Goal: Book appointment/travel/reservation

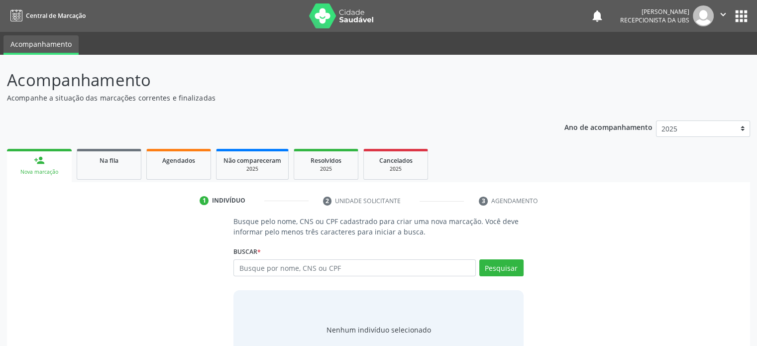
click at [279, 266] on input "text" at bounding box center [355, 267] width 242 height 17
type input "7070767895910"
click at [510, 264] on button "Pesquisar" at bounding box center [502, 267] width 44 height 17
type input "7070767895910"
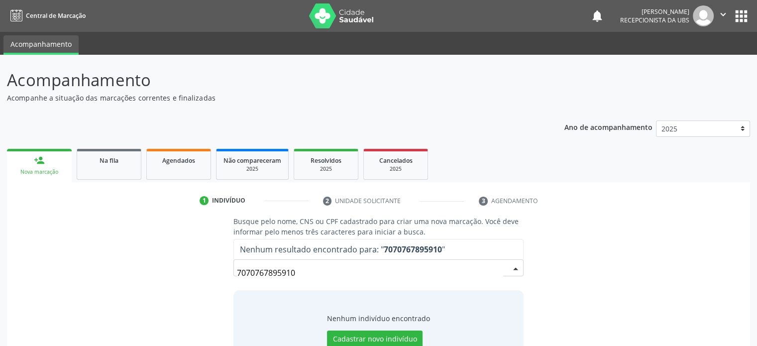
click at [250, 274] on input "7070767895910" at bounding box center [370, 273] width 266 height 20
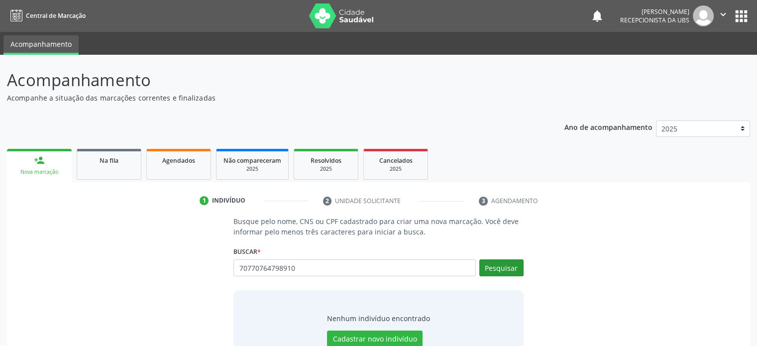
type input "70770764798910"
click at [512, 266] on button "Pesquisar" at bounding box center [502, 267] width 44 height 17
type input "70770764798910"
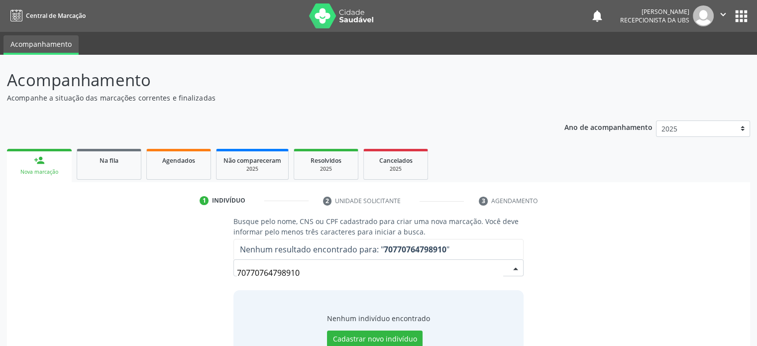
click at [250, 273] on input "70770764798910" at bounding box center [370, 273] width 266 height 20
click at [269, 272] on input "70770764798910" at bounding box center [370, 273] width 266 height 20
click at [288, 272] on input "70770764798910" at bounding box center [370, 273] width 266 height 20
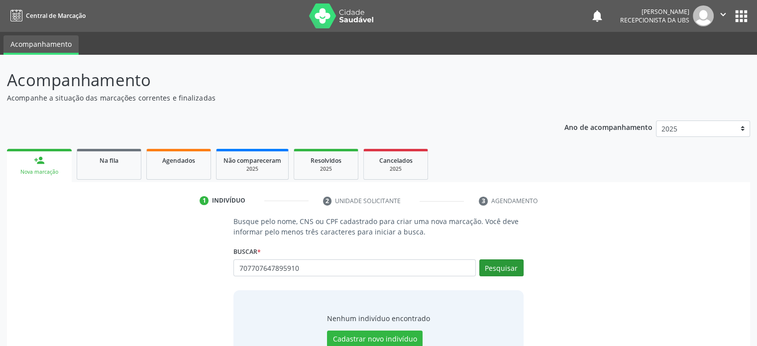
type input "707707647895910"
click at [510, 271] on button "Pesquisar" at bounding box center [502, 267] width 44 height 17
click at [317, 269] on input "707707647895910" at bounding box center [355, 267] width 242 height 17
click at [315, 269] on input "707707647895910" at bounding box center [355, 267] width 242 height 17
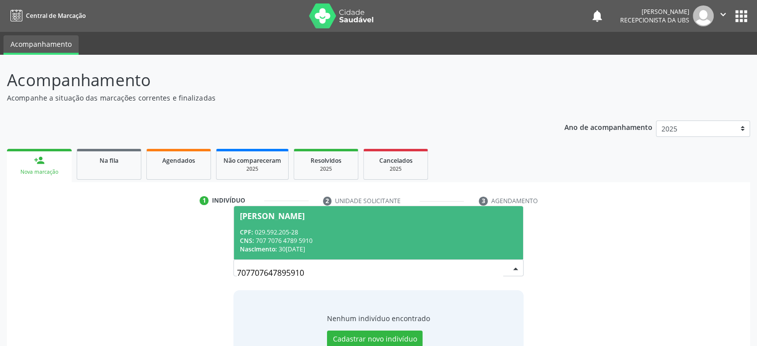
click at [290, 217] on div "[PERSON_NAME]" at bounding box center [272, 216] width 65 height 8
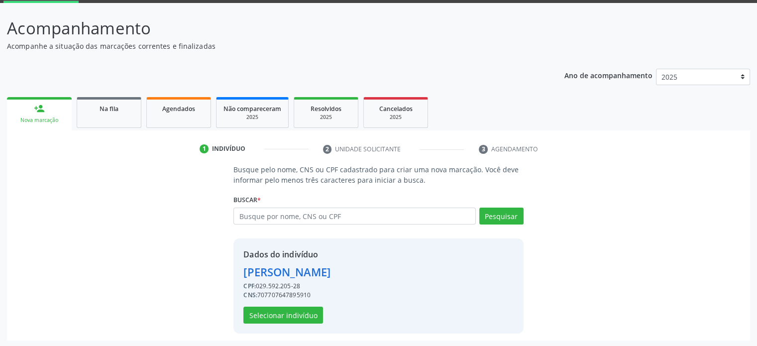
scroll to position [52, 0]
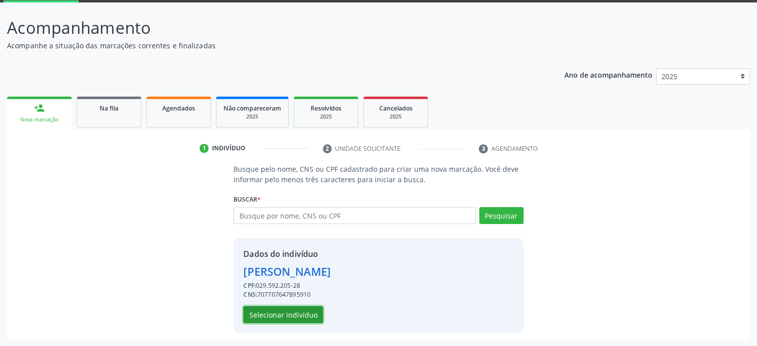
click at [293, 315] on button "Selecionar indivíduo" at bounding box center [283, 314] width 80 height 17
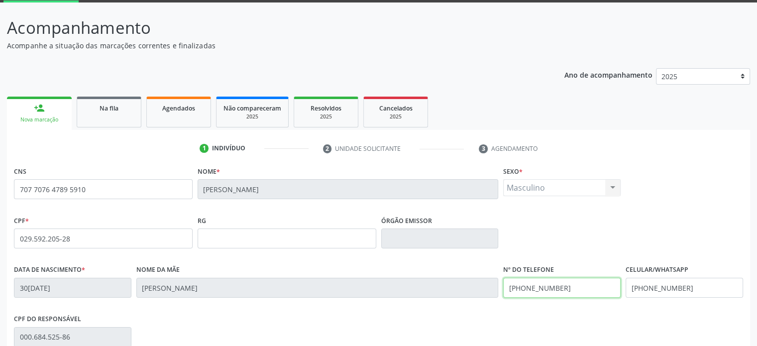
drag, startPoint x: 571, startPoint y: 286, endPoint x: 536, endPoint y: 293, distance: 35.9
click at [536, 293] on input "[PHONE_NUMBER]" at bounding box center [562, 288] width 118 height 20
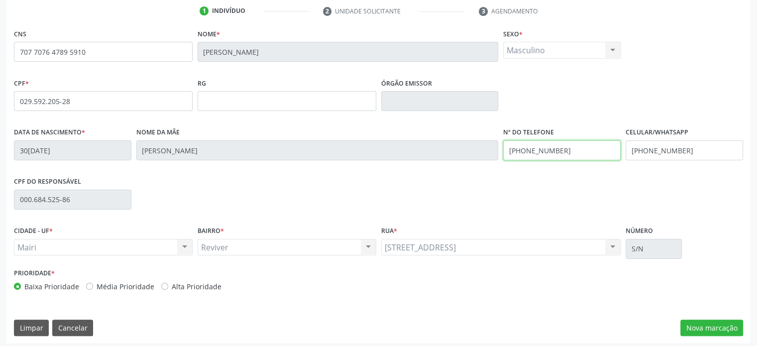
scroll to position [193, 0]
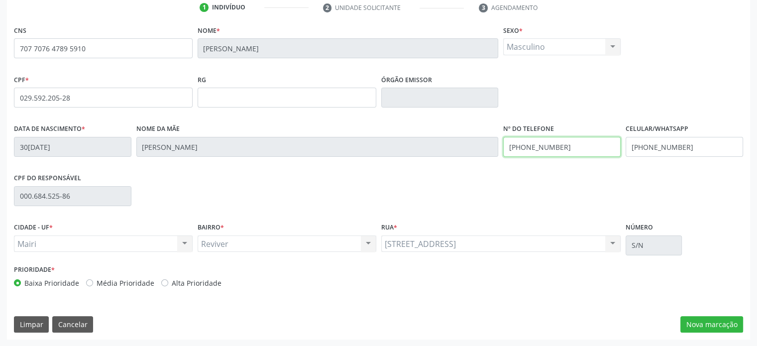
type input "[PHONE_NUMBER]"
click at [469, 217] on div "CPF do responsável 000.684.525-86" at bounding box center [378, 195] width 734 height 49
click at [727, 323] on button "Nova marcação" at bounding box center [712, 324] width 63 height 17
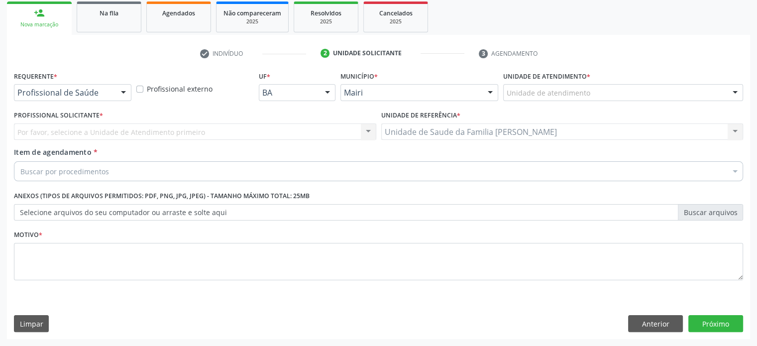
scroll to position [147, 0]
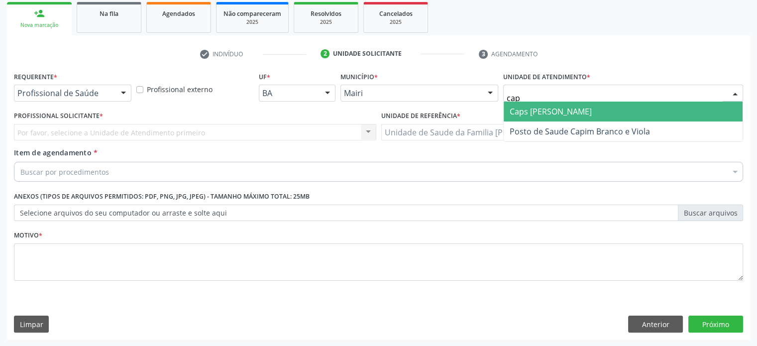
type input "caps"
click at [523, 114] on span "Caps [PERSON_NAME]" at bounding box center [551, 111] width 82 height 11
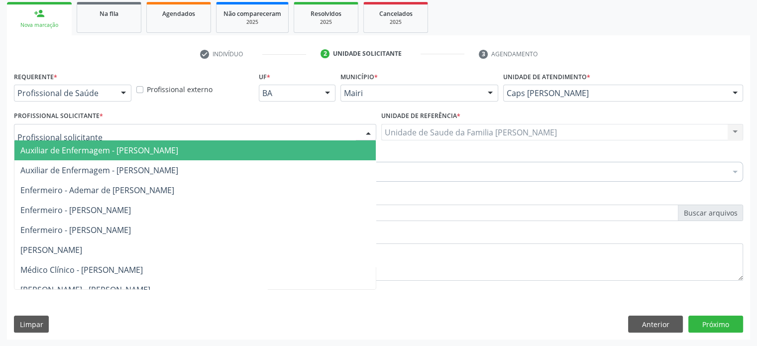
click at [91, 133] on div at bounding box center [195, 132] width 362 height 17
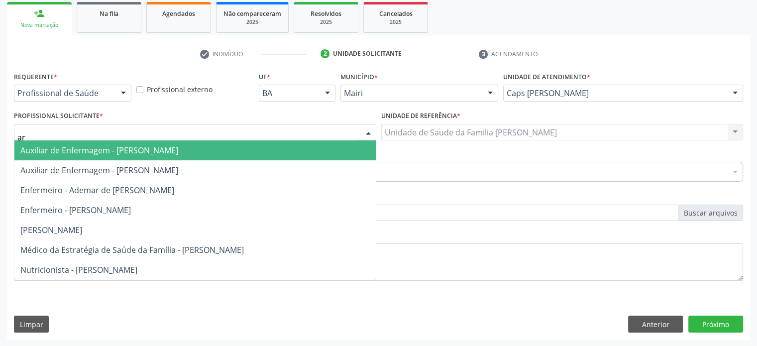
type input "art"
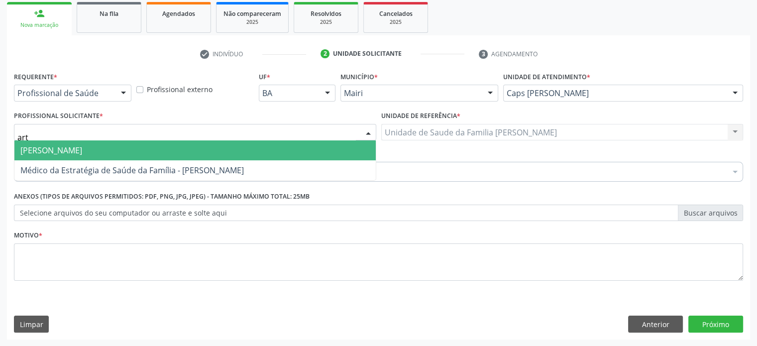
click at [82, 148] on span "[PERSON_NAME]" at bounding box center [51, 150] width 62 height 11
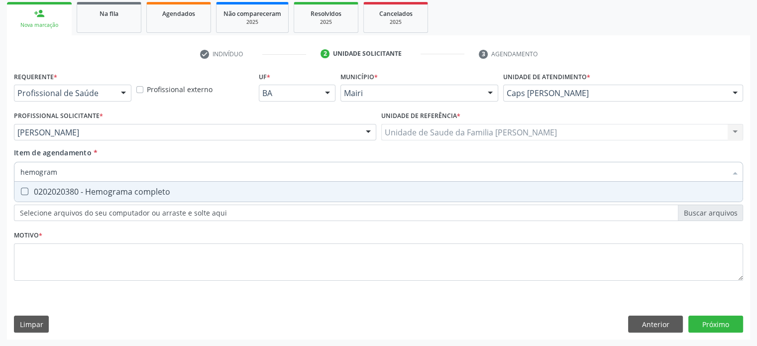
type input "hemograma"
click at [82, 190] on div "0202020380 - Hemograma completo" at bounding box center [378, 192] width 717 height 8
checkbox completo "true"
drag, startPoint x: 81, startPoint y: 170, endPoint x: 4, endPoint y: 171, distance: 76.7
click at [4, 171] on div "Acompanhamento Acompanhe a situação das marcações correntes e finalizadas Relat…" at bounding box center [378, 127] width 757 height 439
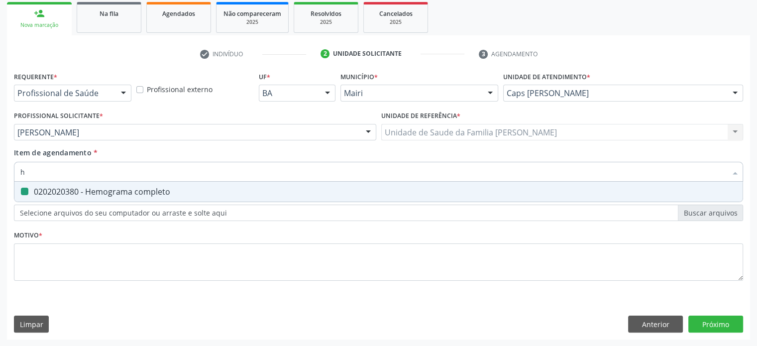
type input "he"
checkbox completo "false"
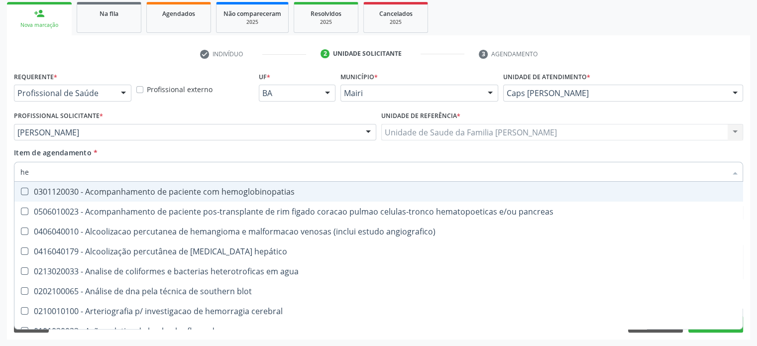
type input "hem"
checkbox transplante "true"
checkbox completo "false"
type input "hemo"
checkbox retro-retal "true"
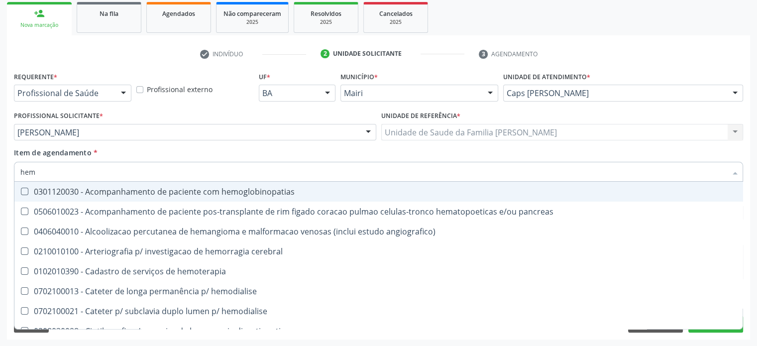
checkbox completo "false"
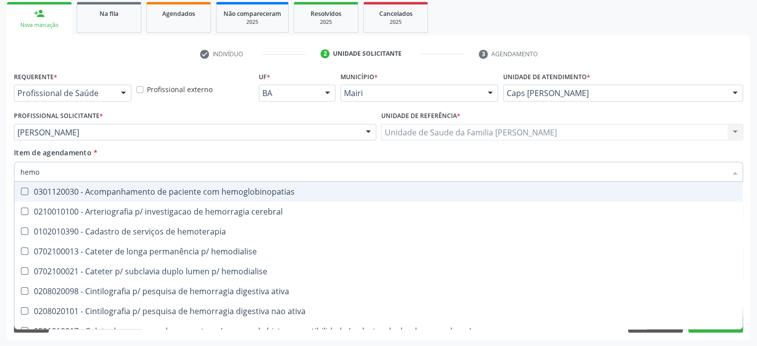
type input "hemog"
checkbox carboxi-hemoglobina "true"
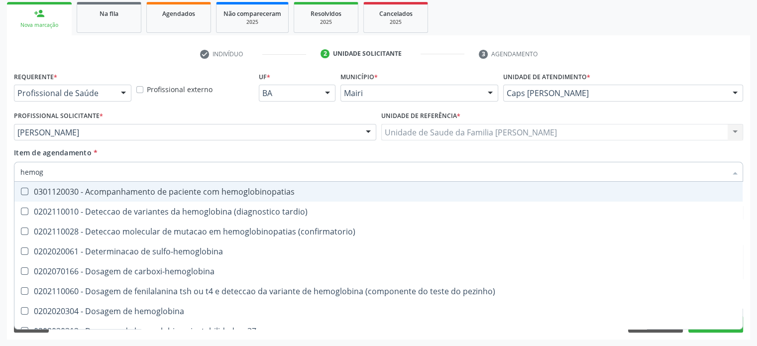
type input "hemogl"
checkbox completo "false"
click at [2, 169] on div "Acompanhamento Acompanhe a situação das marcações correntes e finalizadas Relat…" at bounding box center [378, 127] width 757 height 439
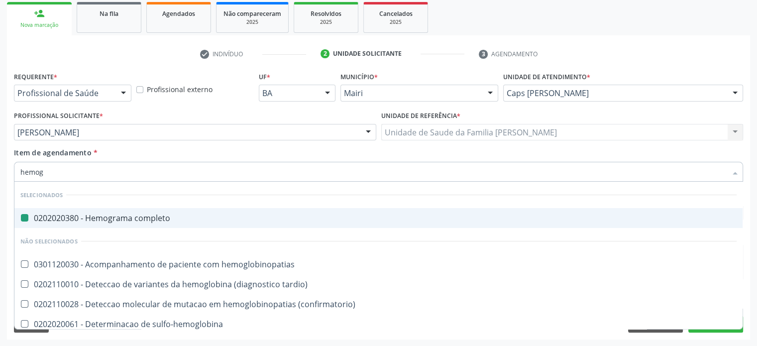
type input "hemogl"
checkbox completo "false"
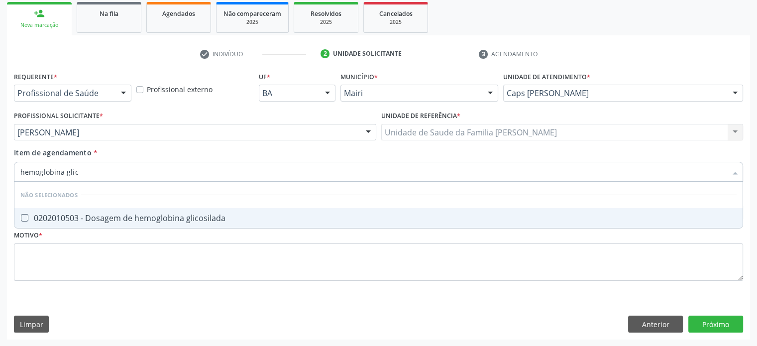
type input "hemoglobina glico"
click at [152, 217] on div "0202010503 - Dosagem de hemoglobina glicosilada" at bounding box center [378, 218] width 717 height 8
checkbox glicosilada "true"
drag, startPoint x: 128, startPoint y: 171, endPoint x: 14, endPoint y: 171, distance: 113.5
click at [14, 171] on div "hemoglobina glico" at bounding box center [378, 172] width 729 height 20
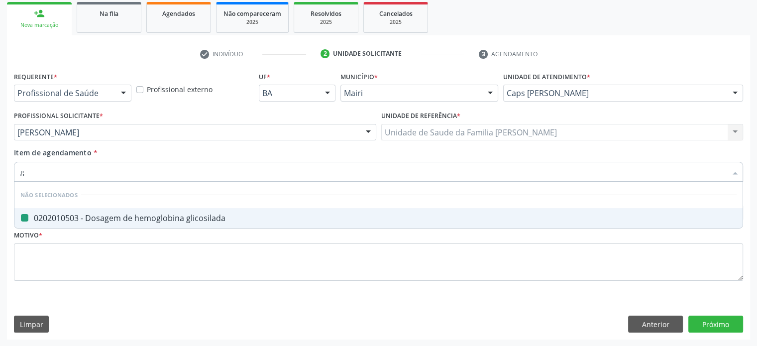
type input "gl"
checkbox glicosilada "false"
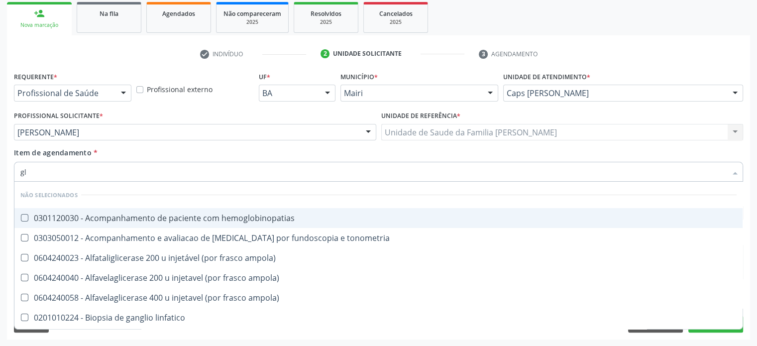
type input "gli"
checkbox \(confirmatorio\) "true"
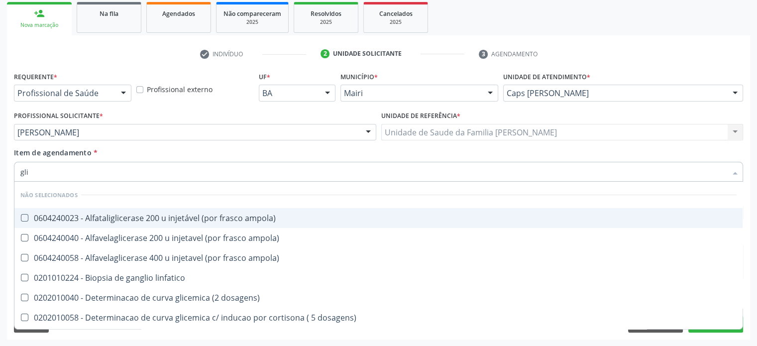
type input "glic"
checkbox desidrogenase "true"
checkbox glicosilada "false"
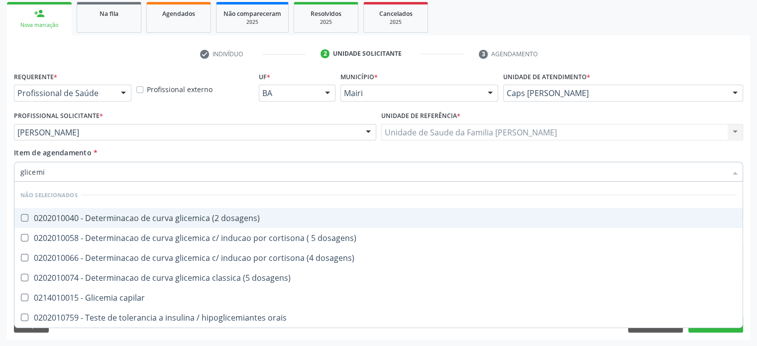
type input "glicemia"
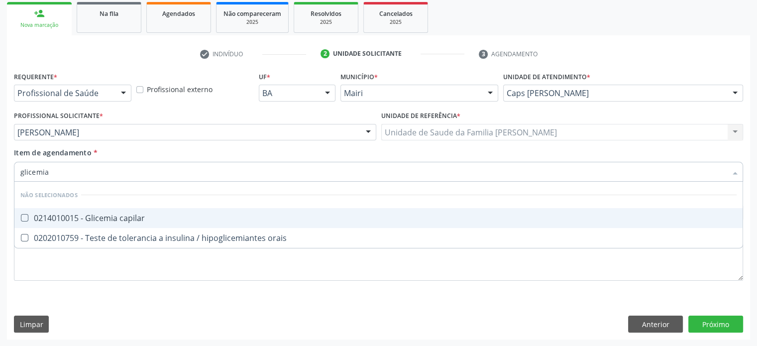
click at [76, 215] on div "0214010015 - Glicemia capilar" at bounding box center [378, 218] width 717 height 8
checkbox capilar "true"
drag, startPoint x: 82, startPoint y: 171, endPoint x: 2, endPoint y: 169, distance: 79.7
click at [2, 169] on div "Acompanhamento Acompanhe a situação das marcações correntes e finalizadas Relat…" at bounding box center [378, 127] width 757 height 439
type input "tg"
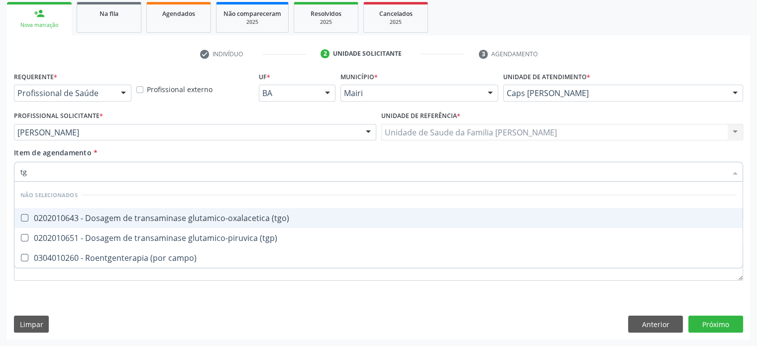
click at [118, 215] on div "0202010643 - Dosagem de transaminase glutamico-oxalacetica (tgo)" at bounding box center [378, 218] width 717 height 8
checkbox \(tgo\) "true"
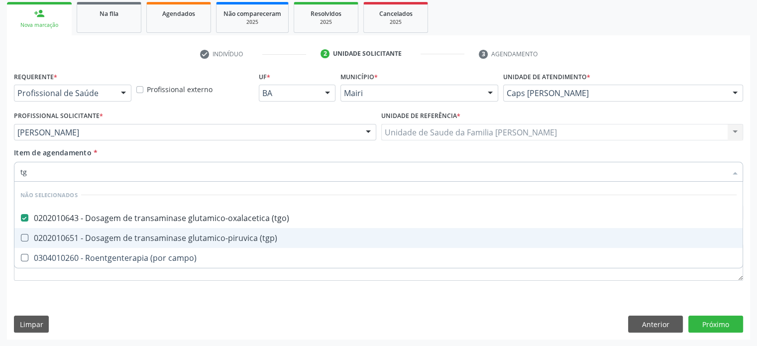
click at [116, 237] on div "0202010651 - Dosagem de transaminase glutamico-piruvica (tgp)" at bounding box center [378, 238] width 717 height 8
checkbox \(tgp\) "true"
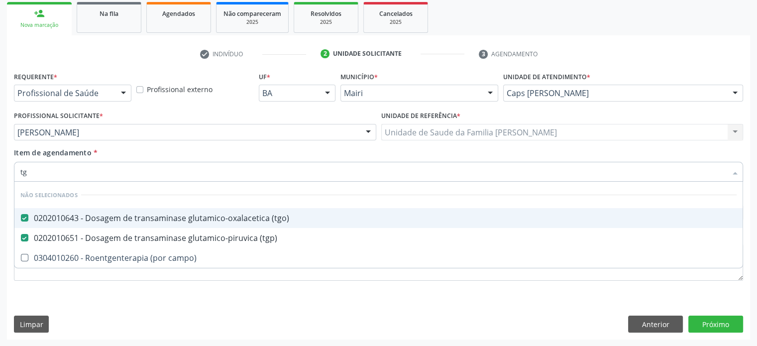
drag, startPoint x: 60, startPoint y: 171, endPoint x: 18, endPoint y: 176, distance: 42.2
click at [18, 176] on div "tg" at bounding box center [378, 172] width 729 height 20
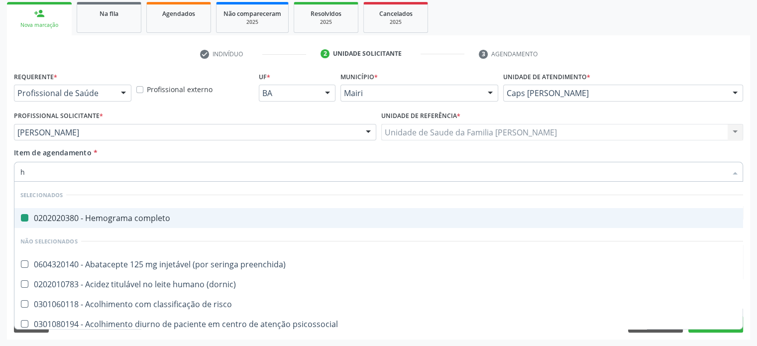
type input "hd"
checkbox completo "false"
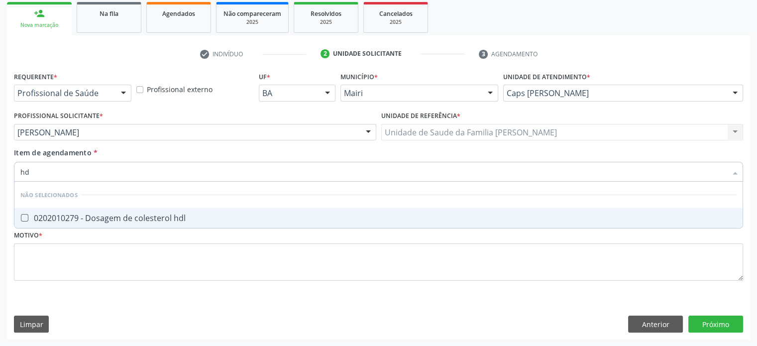
type input "hdl"
click at [126, 219] on div "0202010279 - Dosagem de colesterol hdl" at bounding box center [378, 218] width 717 height 8
checkbox hdl "true"
drag, startPoint x: 57, startPoint y: 169, endPoint x: 6, endPoint y: 169, distance: 50.8
click at [6, 169] on div "Acompanhamento Acompanhe a situação das marcações correntes e finalizadas Relat…" at bounding box center [378, 127] width 757 height 439
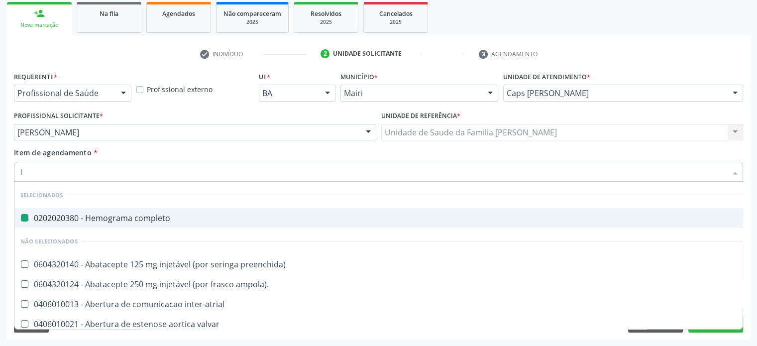
type input "ld"
checkbox completo "false"
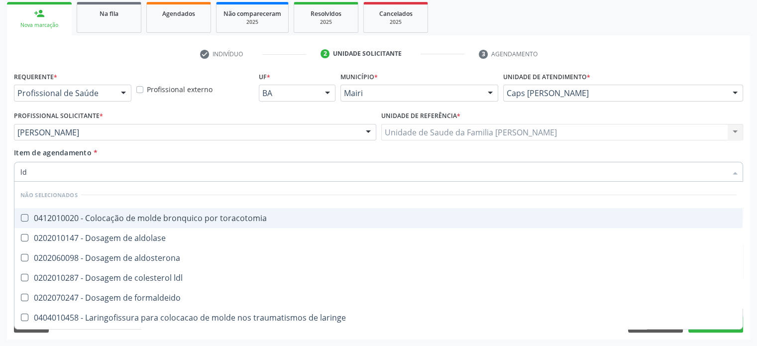
type input "ldl"
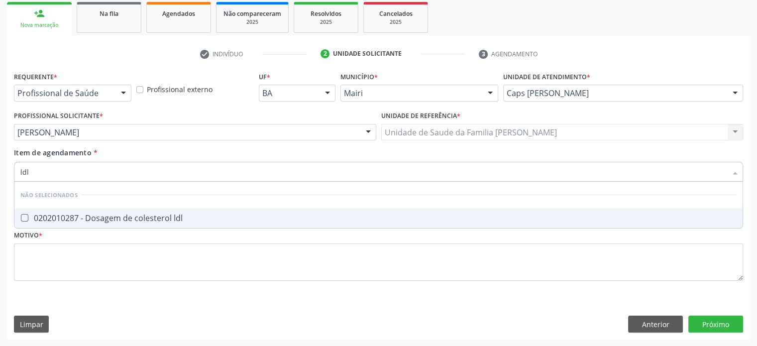
click at [63, 221] on div "0202010287 - Dosagem de colesterol ldl" at bounding box center [378, 218] width 717 height 8
checkbox ldl "true"
drag, startPoint x: 52, startPoint y: 171, endPoint x: 11, endPoint y: 171, distance: 41.3
click at [11, 171] on div "Item de agendamento * ldl Desfazer seleção Não selecionados 0202010287 - Dosage…" at bounding box center [378, 166] width 734 height 38
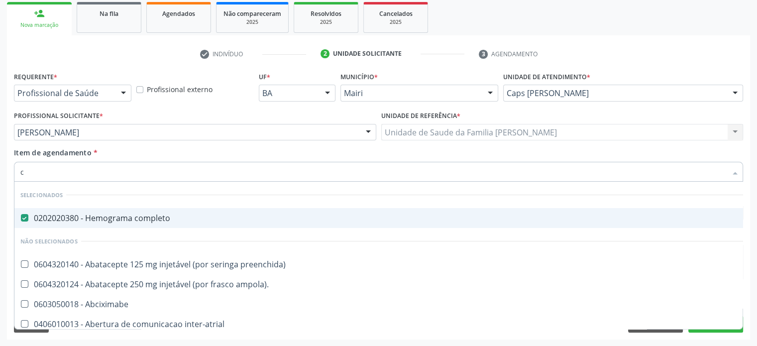
type input "co"
checkbox contraste "true"
checkbox comprimido\) "true"
checkbox per-operatoria "true"
checkbox oncologia "true"
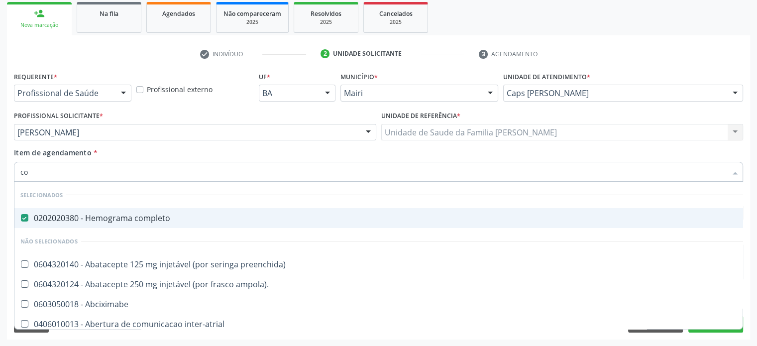
checkbox videolaparoscopica "true"
type input "col"
checkbox completo "false"
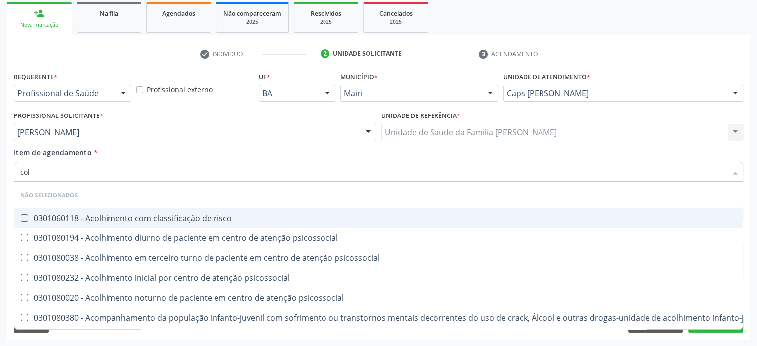
type input "cole"
checkbox mama "true"
checkbox utero "true"
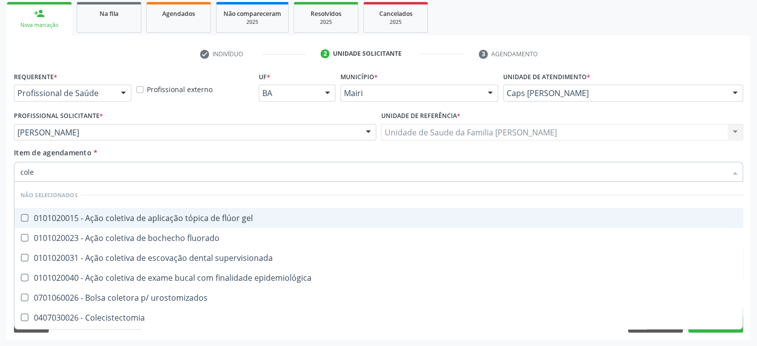
type input "coles"
checkbox gel "true"
checkbox fluorado "true"
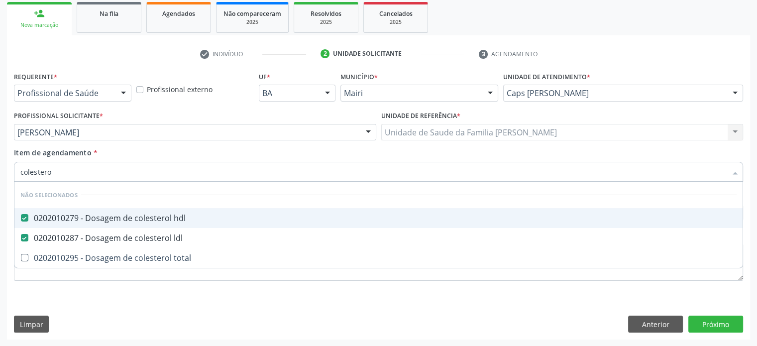
type input "colesterol"
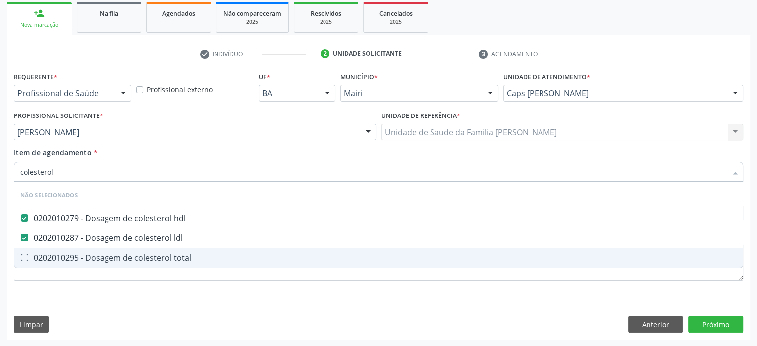
click at [64, 256] on div "0202010295 - Dosagem de colesterol total" at bounding box center [378, 258] width 717 height 8
checkbox total "true"
type input "c"
checkbox hdl "true"
checkbox total "false"
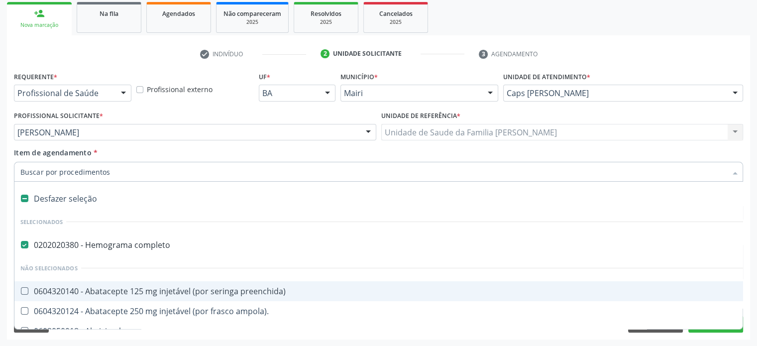
type input "v"
checkbox completo "false"
checkbox externo "true"
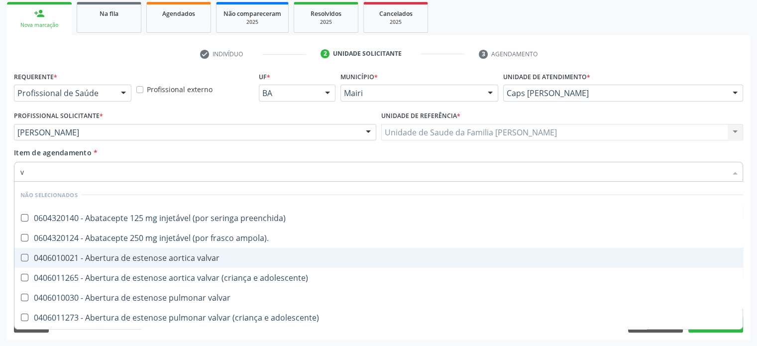
type input "vi"
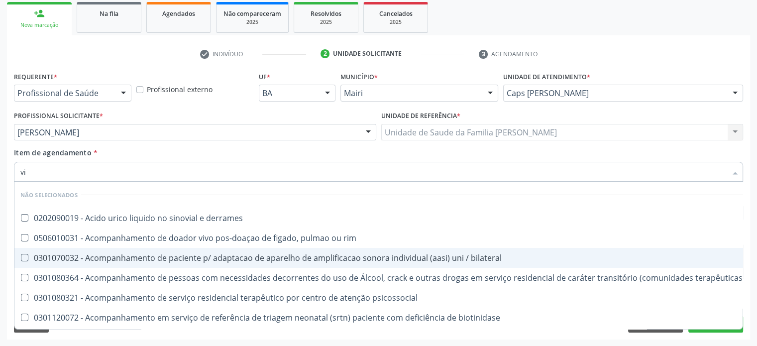
checkbox \(tgp\) "true"
checkbox estereotaxia "false"
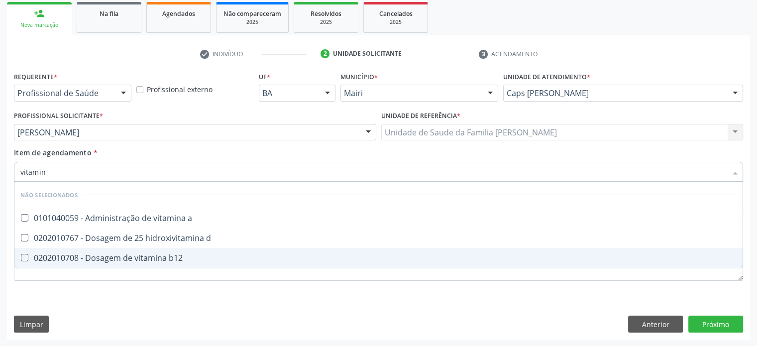
type input "vitamina"
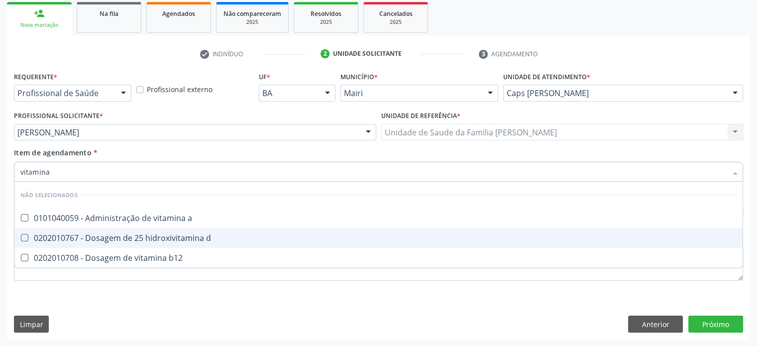
click at [100, 237] on div "0202010767 - Dosagem de 25 hidroxivitamina d" at bounding box center [378, 238] width 717 height 8
checkbox d "true"
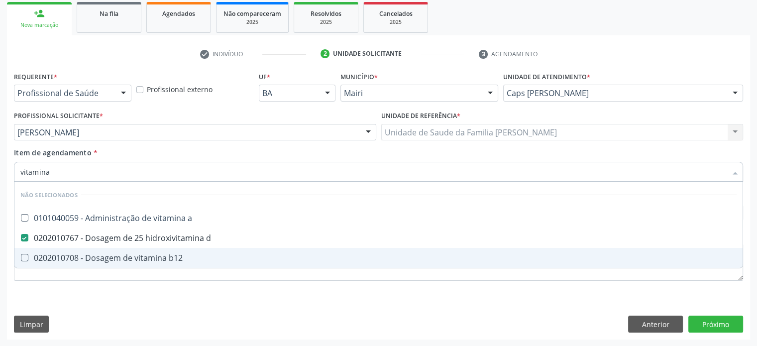
click at [98, 254] on div "0202010708 - Dosagem de vitamina b12" at bounding box center [378, 258] width 717 height 8
checkbox b12 "true"
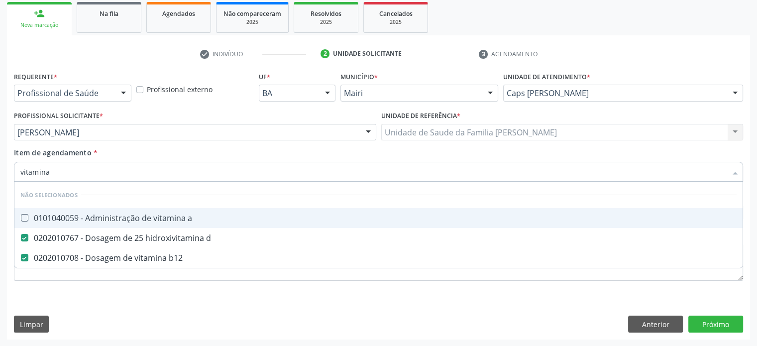
drag, startPoint x: 69, startPoint y: 172, endPoint x: 14, endPoint y: 170, distance: 54.8
click at [14, 170] on div "vitamina" at bounding box center [378, 172] width 729 height 20
type input "ac"
checkbox link "false"
checkbox b12 "false"
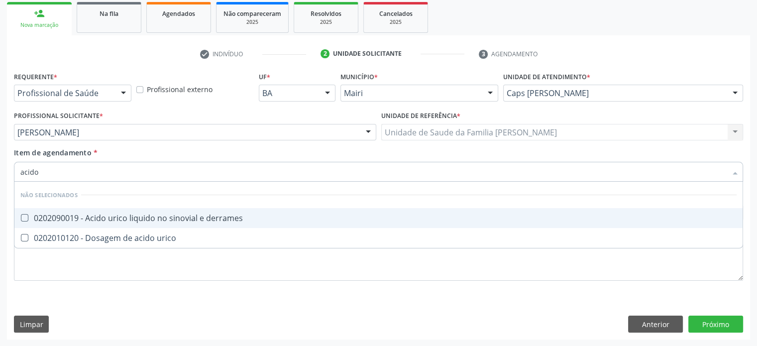
type input "acido u"
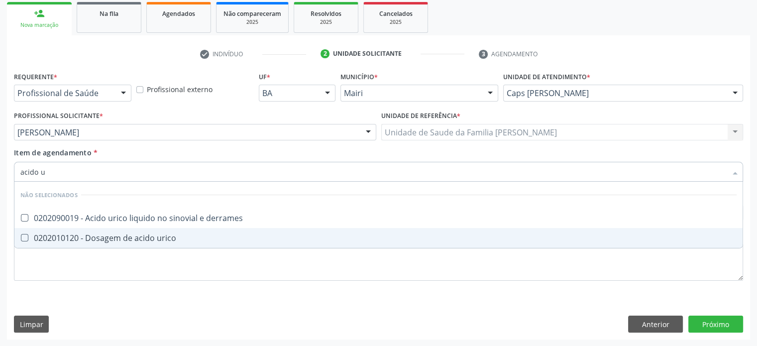
click at [105, 234] on div "0202010120 - Dosagem de acido urico" at bounding box center [378, 238] width 717 height 8
checkbox urico "true"
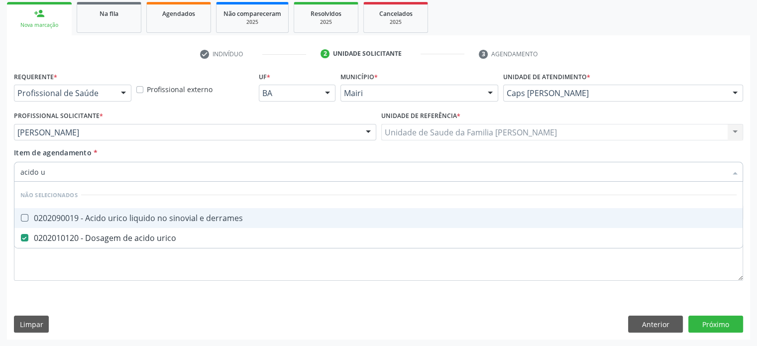
drag, startPoint x: 80, startPoint y: 174, endPoint x: 11, endPoint y: 171, distance: 68.8
click at [11, 171] on div "Item de agendamento * acido u Desfazer seleção Não selecionados 0202090019 - Ac…" at bounding box center [378, 166] width 734 height 38
type input "vi"
checkbox urico "false"
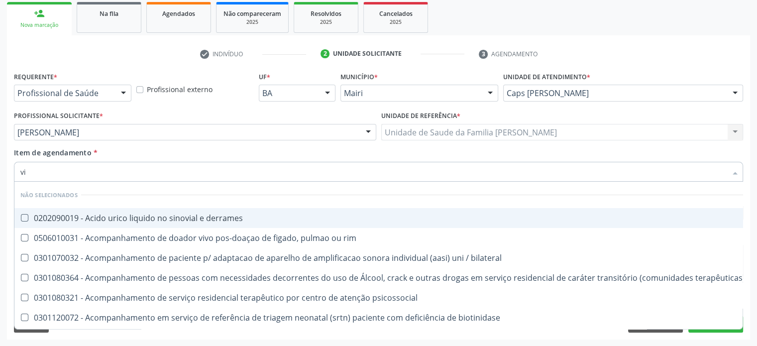
type input "vit"
checkbox biotinidase "true"
checkbox congênita\ "true"
type input "vita"
checkbox psicossocial "true"
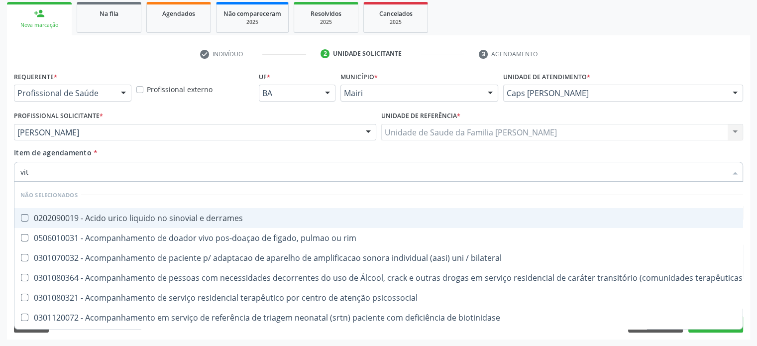
checkbox congênita\ "false"
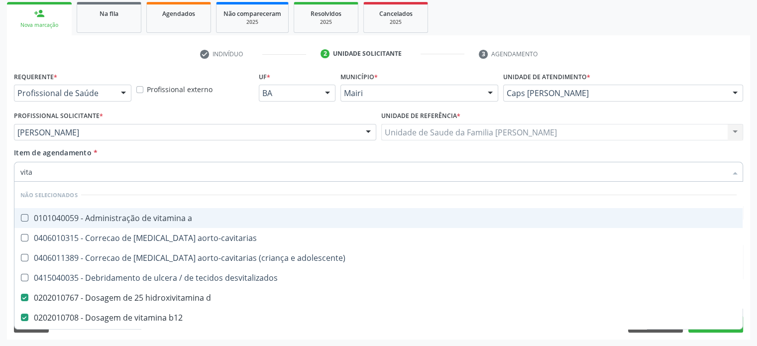
type input "vitam"
checkbox aorto-cavitarias "true"
checkbox adolescente\) "true"
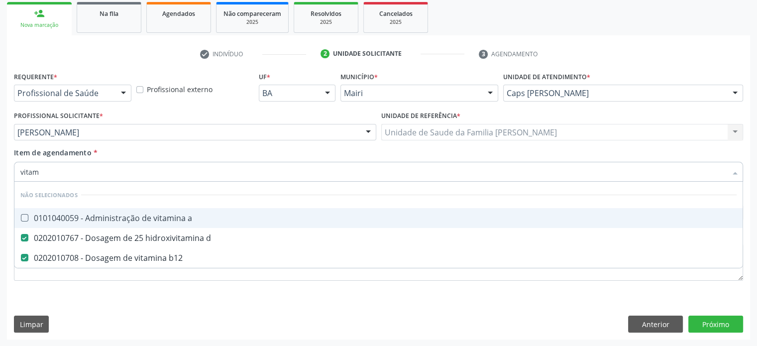
type input "vitami"
click at [234, 150] on div "Item de agendamento * vitami Desfazer seleção Não selecionados 0101040059 - Adm…" at bounding box center [378, 162] width 729 height 31
checkbox link "true"
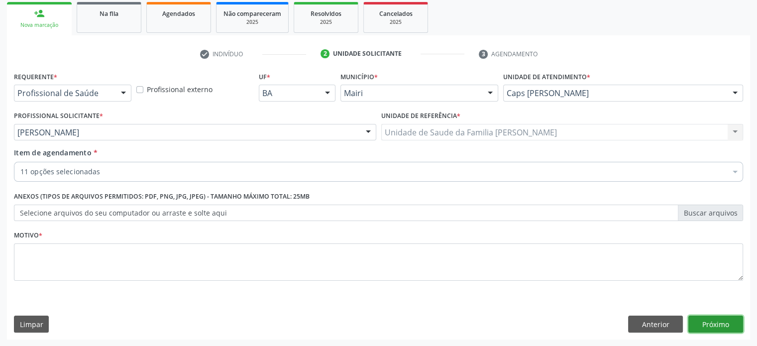
click at [729, 324] on button "Próximo" at bounding box center [716, 324] width 55 height 17
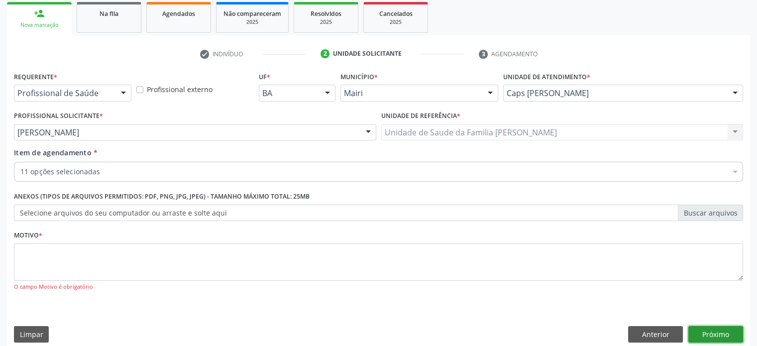
click at [713, 333] on button "Próximo" at bounding box center [716, 334] width 55 height 17
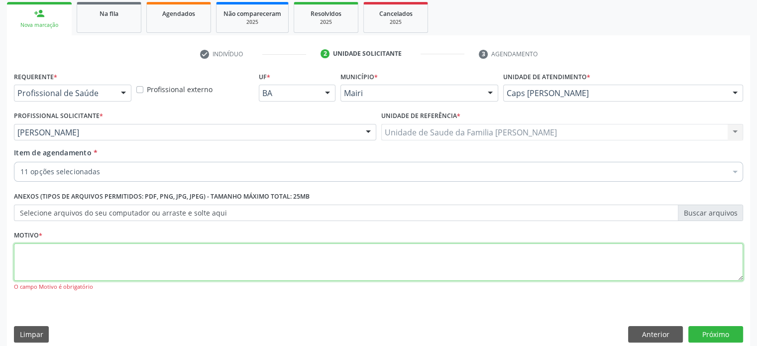
click at [41, 256] on textarea at bounding box center [378, 262] width 729 height 38
type textarea "rotina"
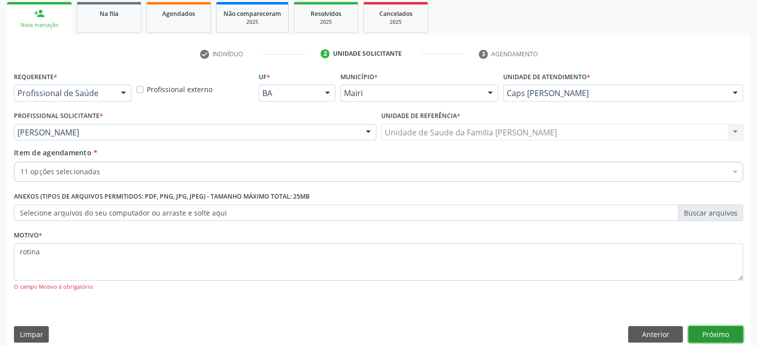
click at [727, 332] on button "Próximo" at bounding box center [716, 334] width 55 height 17
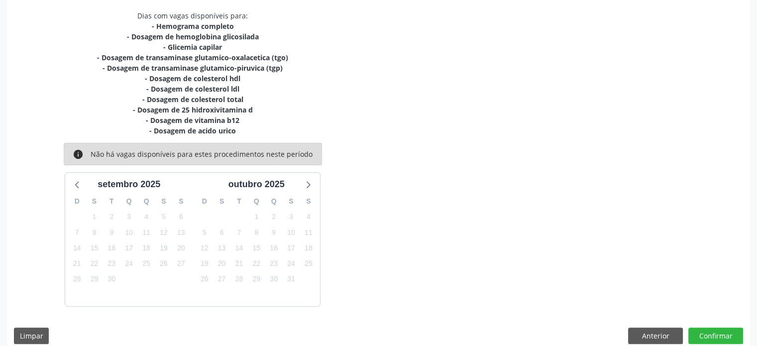
scroll to position [220, 0]
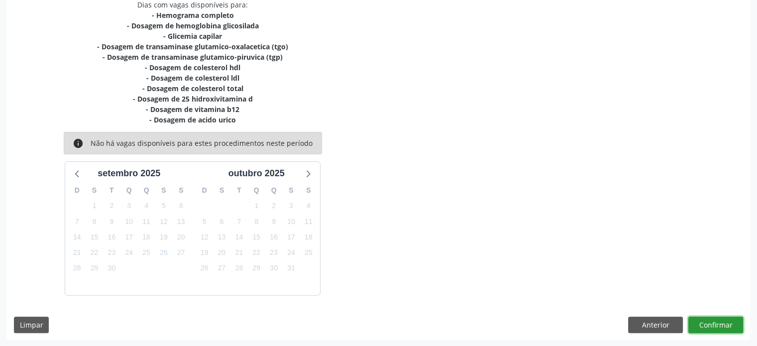
click at [718, 320] on button "Confirmar" at bounding box center [716, 325] width 55 height 17
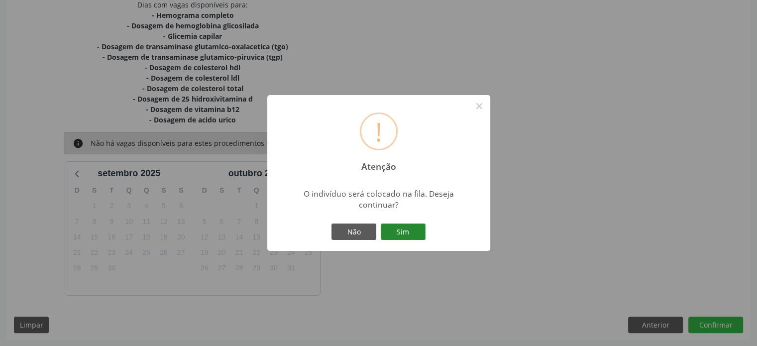
click at [412, 234] on button "Sim" at bounding box center [403, 232] width 45 height 17
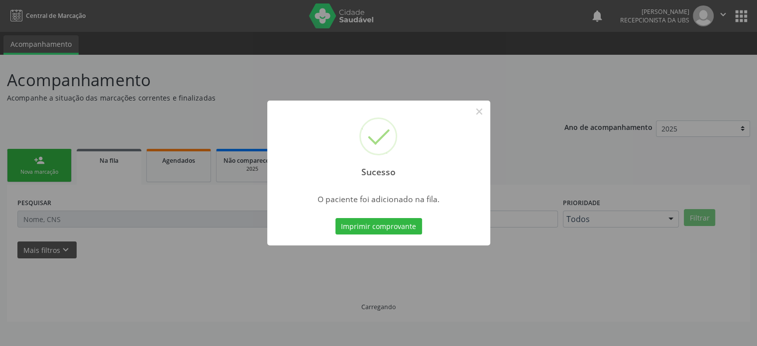
scroll to position [0, 0]
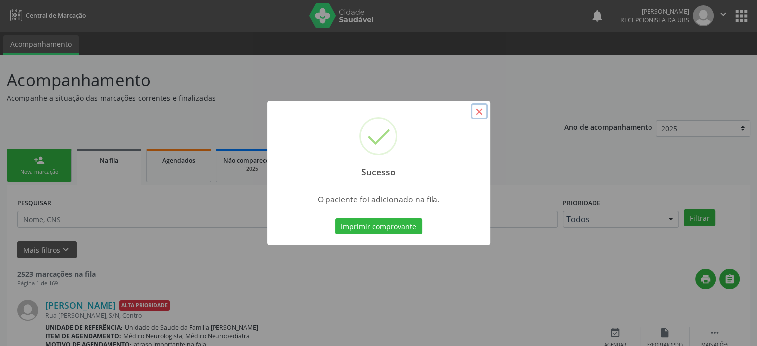
click at [476, 111] on button "×" at bounding box center [479, 111] width 17 height 17
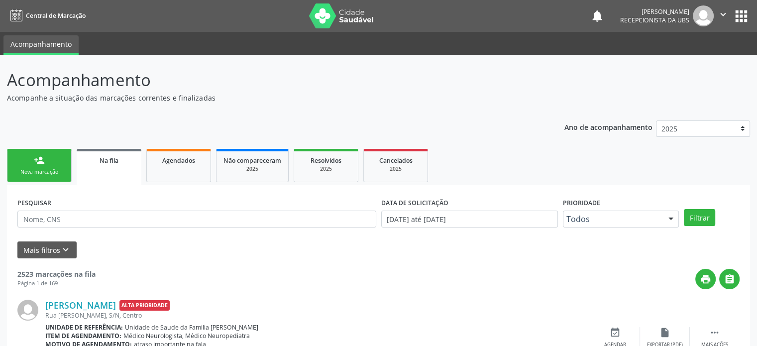
click at [722, 15] on icon "" at bounding box center [723, 14] width 11 height 11
click at [697, 60] on link "Sair" at bounding box center [698, 61] width 69 height 14
